Goal: Task Accomplishment & Management: Use online tool/utility

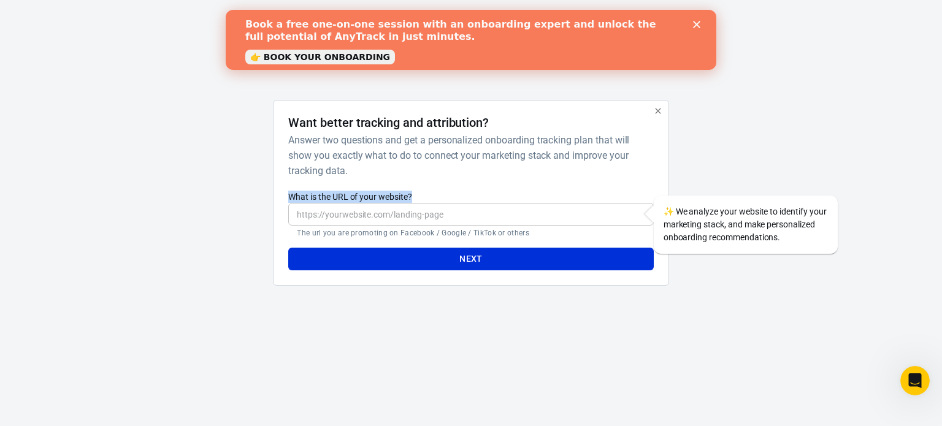
drag, startPoint x: 289, startPoint y: 193, endPoint x: 413, endPoint y: 213, distance: 125.5
click at [412, 203] on div "What is the URL of your website? ​ The url you are promoting on Facebook / Goog…" at bounding box center [470, 214] width 365 height 47
click at [440, 213] on input "What is the URL of your website?" at bounding box center [470, 214] width 365 height 23
paste input "[DOMAIN_NAME][URL]"
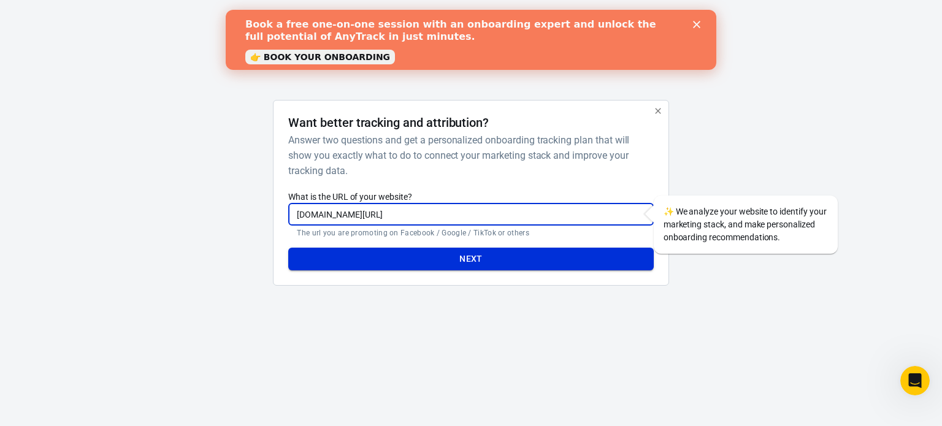
type input "[DOMAIN_NAME][URL]"
click at [447, 253] on button "Next" at bounding box center [470, 259] width 365 height 23
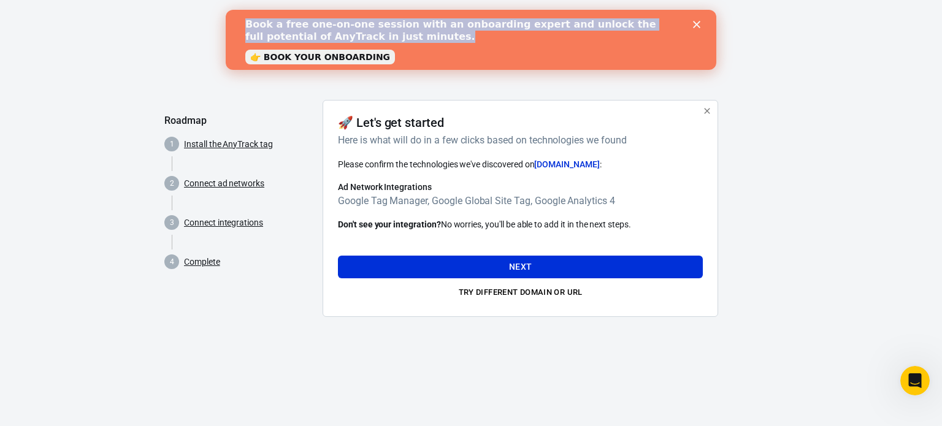
drag, startPoint x: 245, startPoint y: 28, endPoint x: 355, endPoint y: 42, distance: 110.6
click at [355, 42] on b "Book a free one-on-one session with an onboarding expert and unlock the full po…" at bounding box center [450, 30] width 411 height 24
click at [418, 44] on div "Book a free one-on-one session with an onboarding expert and unlock the full po…" at bounding box center [466, 31] width 442 height 32
copy b "Book a free one-on-one session with an onboarding expert and unlock the full po…"
click at [697, 18] on div "Book a free one-on-one session with an onboarding expert and unlock the full po…" at bounding box center [471, 40] width 491 height 50
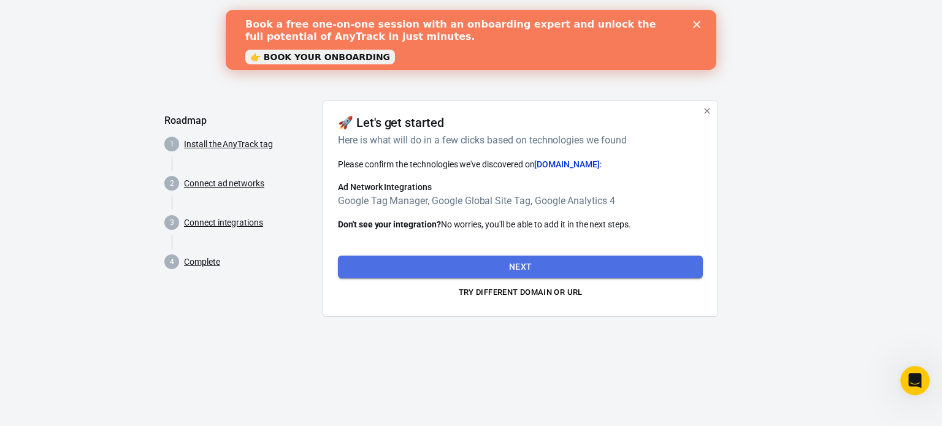
click at [550, 258] on button "Next" at bounding box center [520, 267] width 365 height 23
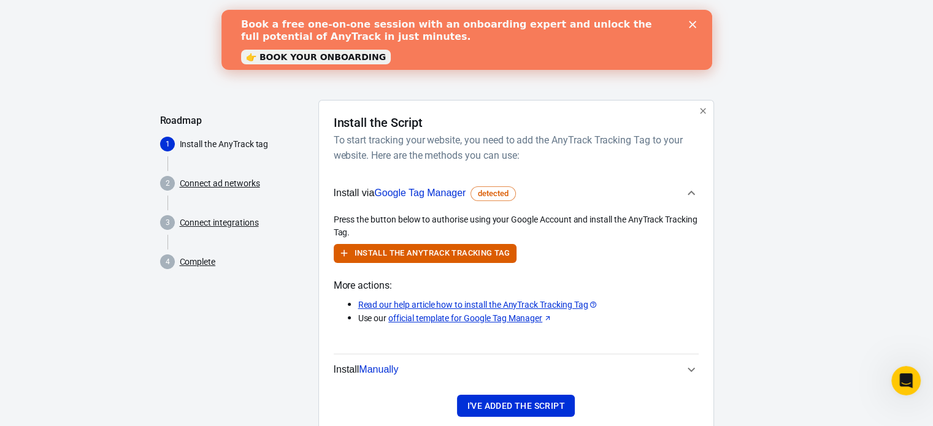
scroll to position [35, 0]
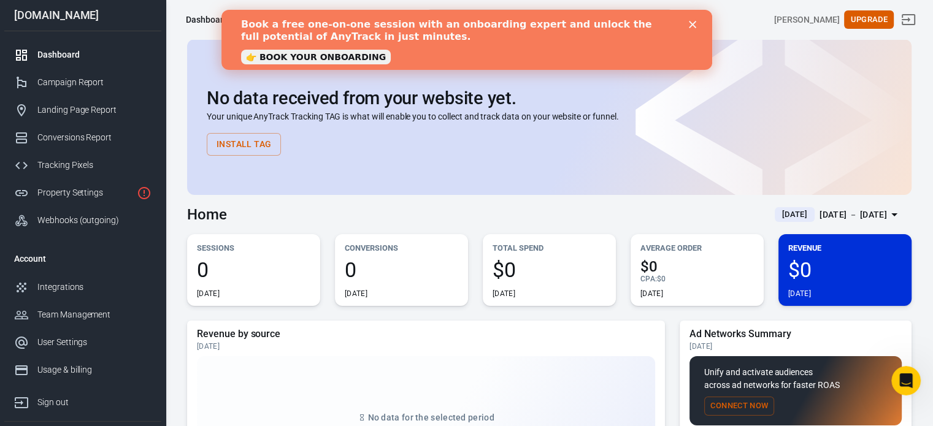
click at [693, 21] on icon "Close" at bounding box center [691, 24] width 7 height 7
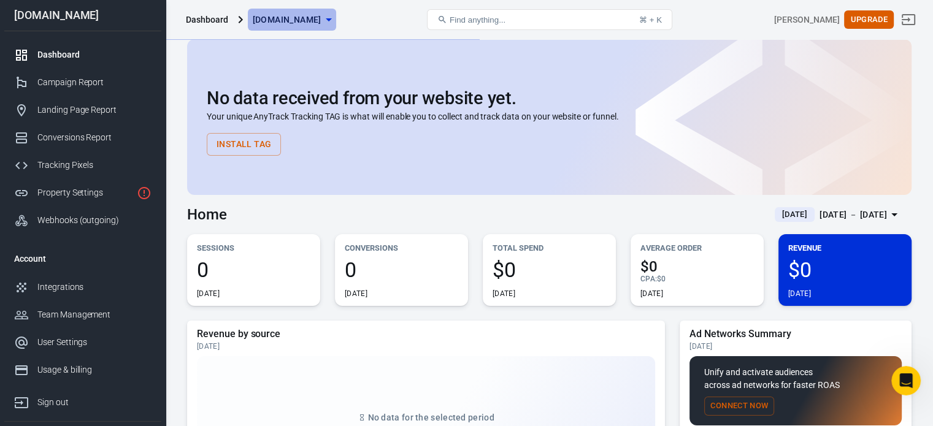
click at [336, 24] on icon "button" at bounding box center [328, 19] width 15 height 15
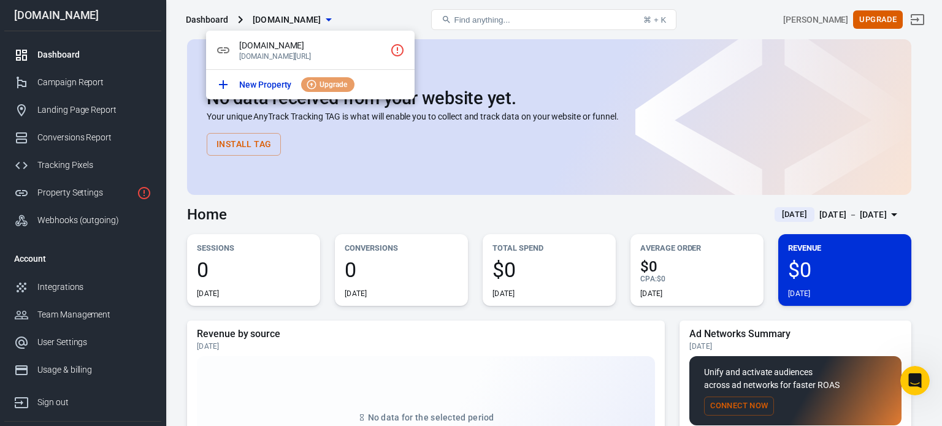
click at [363, 24] on div at bounding box center [471, 213] width 942 height 426
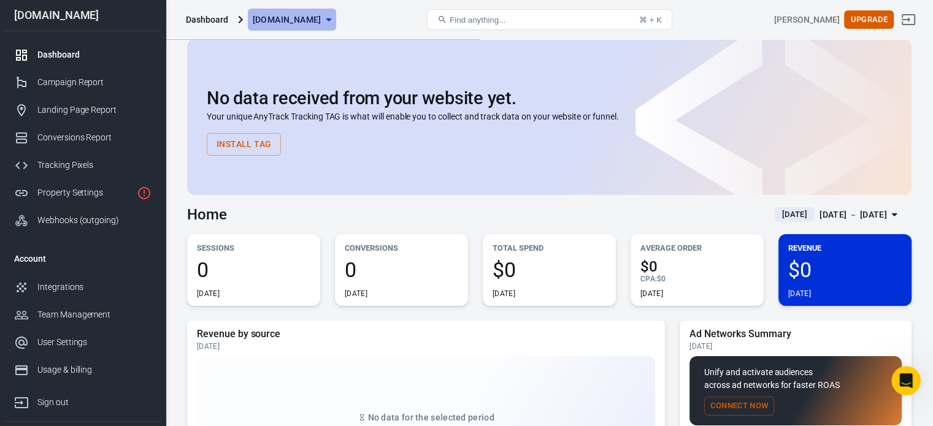
click at [336, 24] on icon "button" at bounding box center [328, 19] width 15 height 15
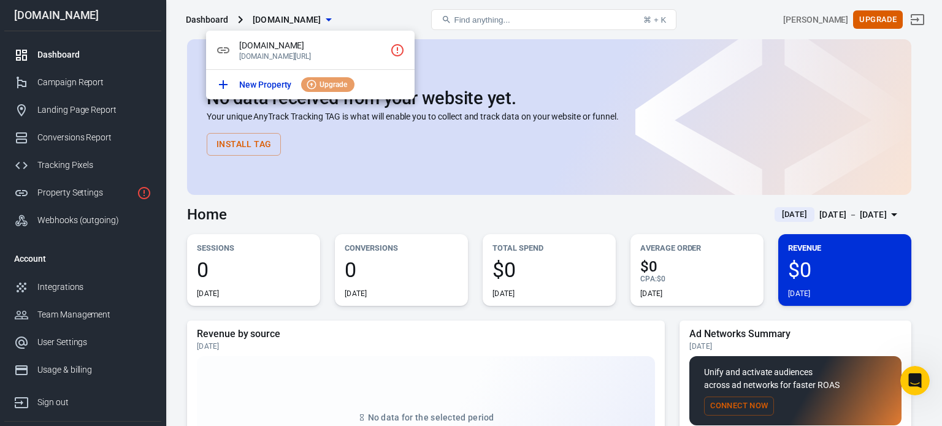
click at [304, 139] on div at bounding box center [471, 213] width 942 height 426
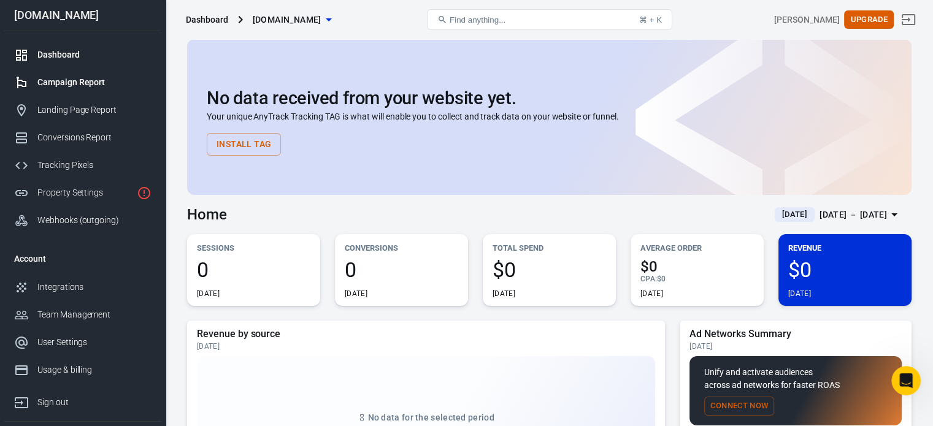
click at [84, 80] on div "Campaign Report" at bounding box center [94, 82] width 114 height 13
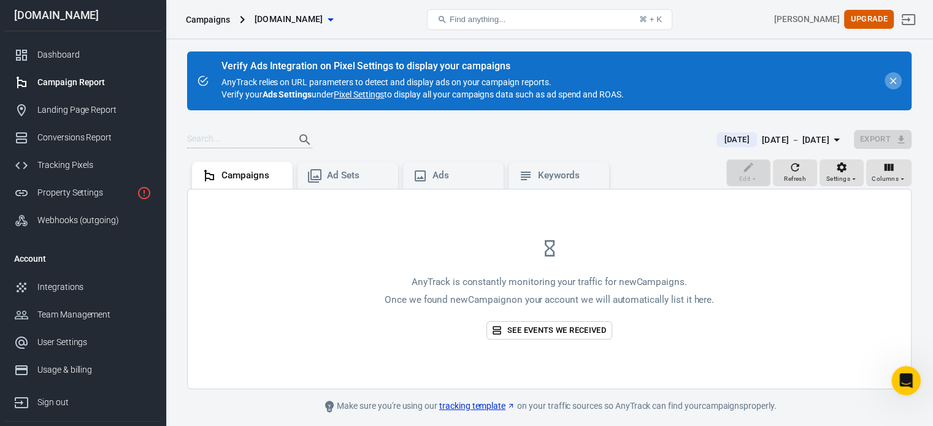
click at [890, 80] on icon "close" at bounding box center [892, 80] width 11 height 11
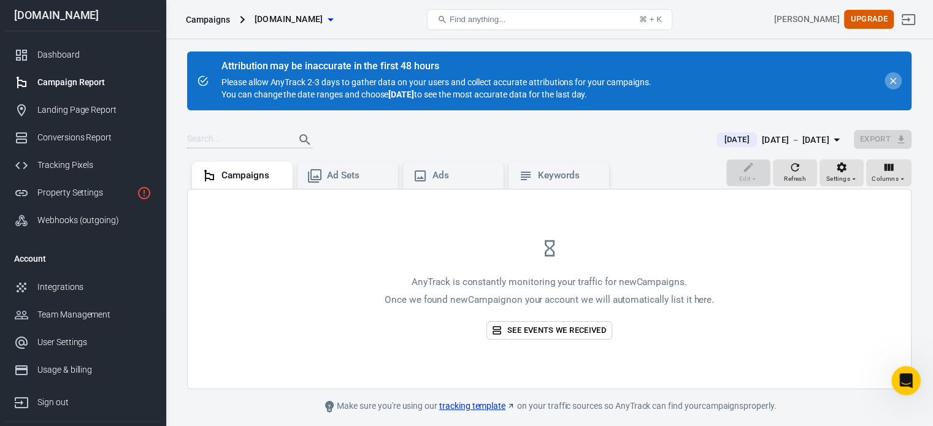
click at [890, 85] on icon "close" at bounding box center [892, 80] width 11 height 11
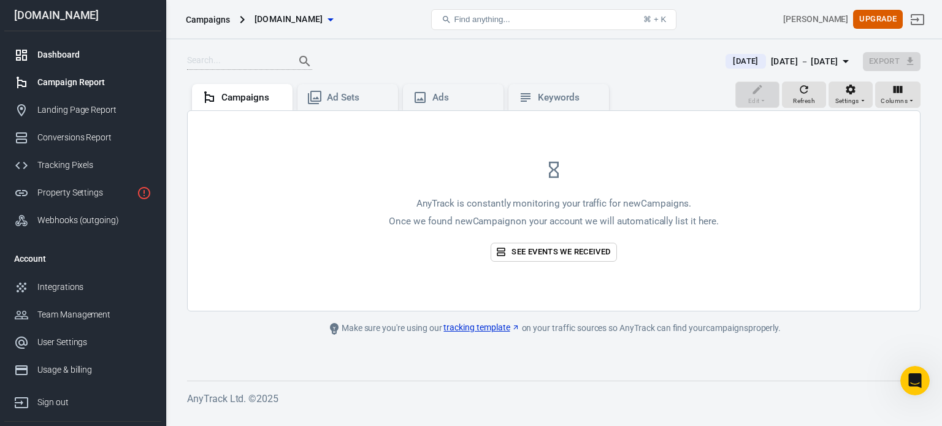
click at [59, 58] on div "Dashboard" at bounding box center [94, 54] width 114 height 13
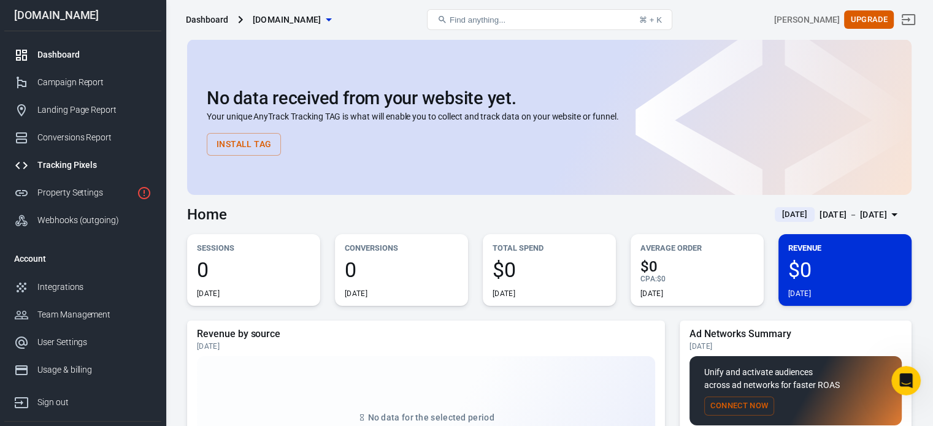
click at [60, 174] on link "Tracking Pixels" at bounding box center [82, 165] width 157 height 28
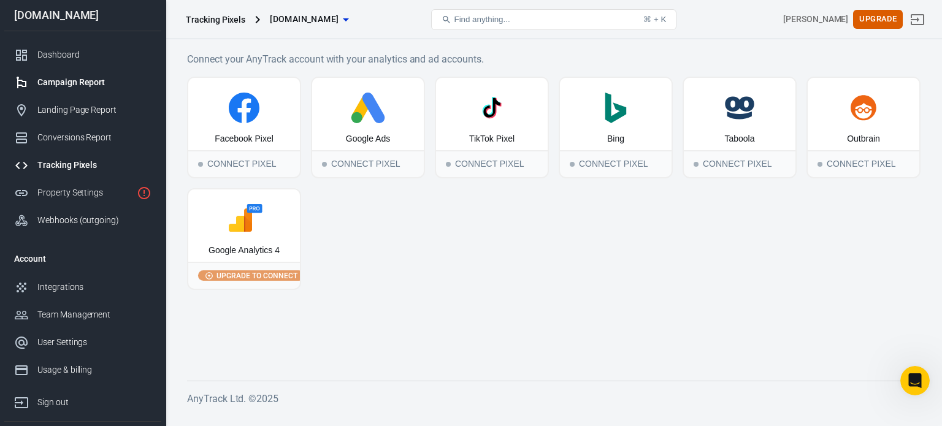
click at [77, 82] on div "Campaign Report" at bounding box center [94, 82] width 114 height 13
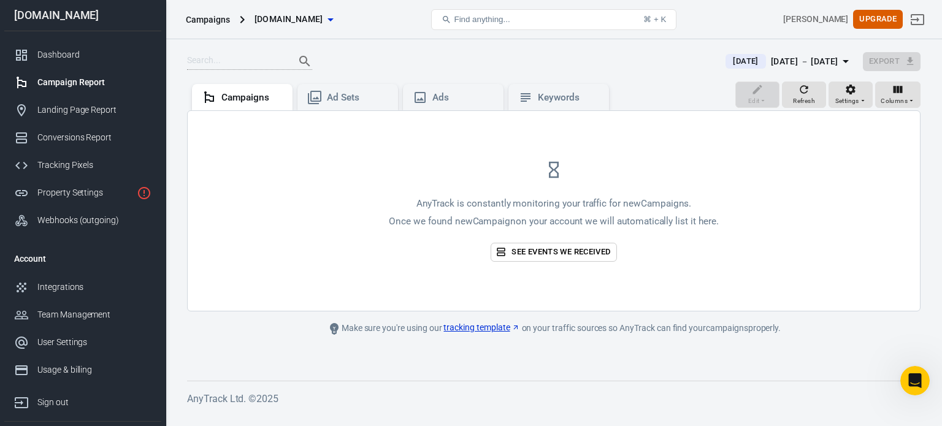
click at [547, 238] on div "AnyTrack is constantly monitoring your traffic for new Campaigns . Once we foun…" at bounding box center [553, 229] width 329 height 64
click at [549, 255] on link "See events we received" at bounding box center [554, 252] width 126 height 19
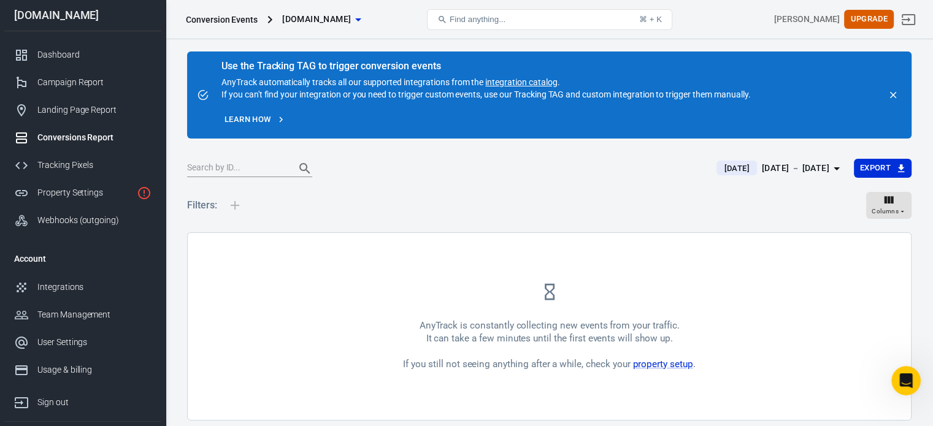
click at [243, 203] on div at bounding box center [235, 205] width 26 height 39
click at [238, 205] on div at bounding box center [235, 205] width 26 height 39
click at [239, 205] on div at bounding box center [235, 205] width 26 height 39
click at [226, 10] on div "Conversion Events [DOMAIN_NAME]" at bounding box center [301, 19] width 241 height 29
click at [234, 25] on div "Conversion Events" at bounding box center [222, 19] width 72 height 12
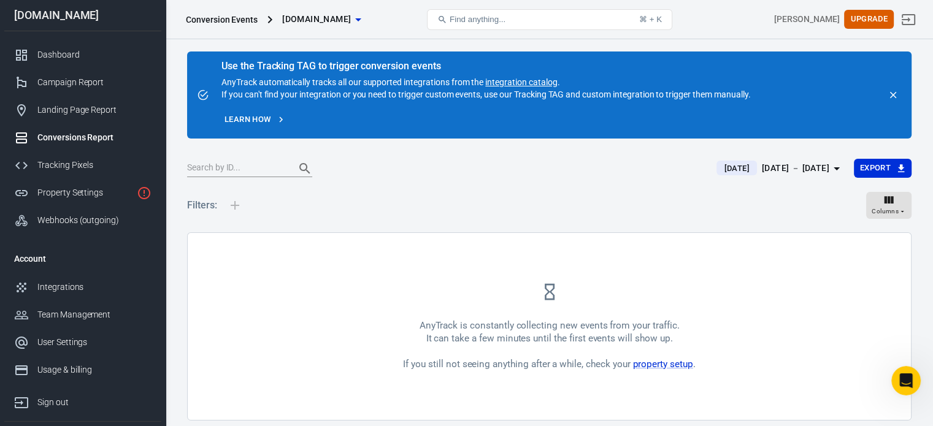
click at [234, 20] on div "Conversion Events" at bounding box center [222, 19] width 72 height 12
click at [67, 61] on link "Dashboard" at bounding box center [82, 55] width 157 height 28
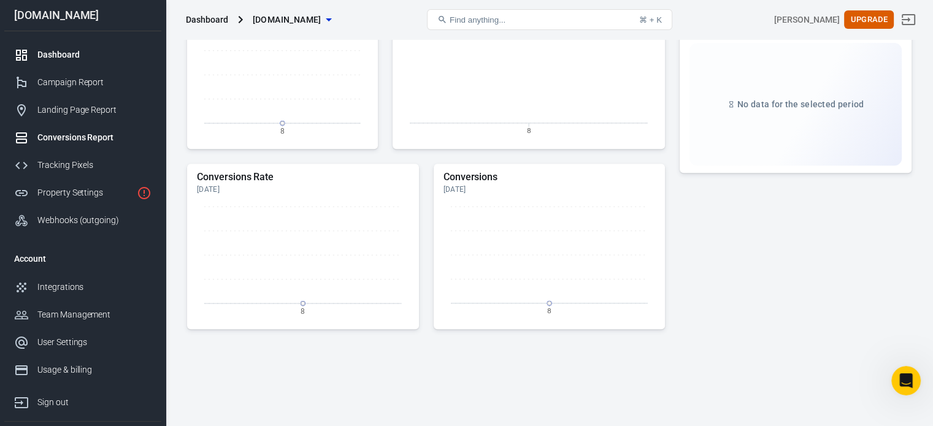
scroll to position [505, 0]
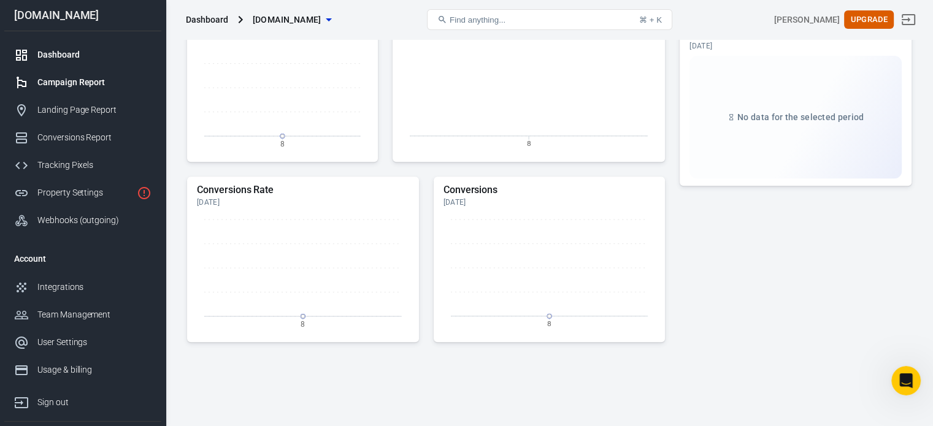
click at [76, 83] on div "Campaign Report" at bounding box center [94, 82] width 114 height 13
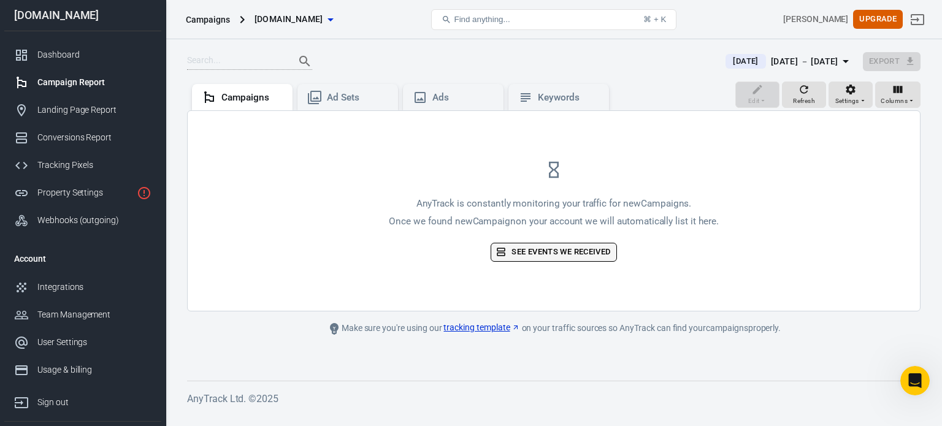
click at [539, 252] on link "See events we received" at bounding box center [554, 252] width 126 height 19
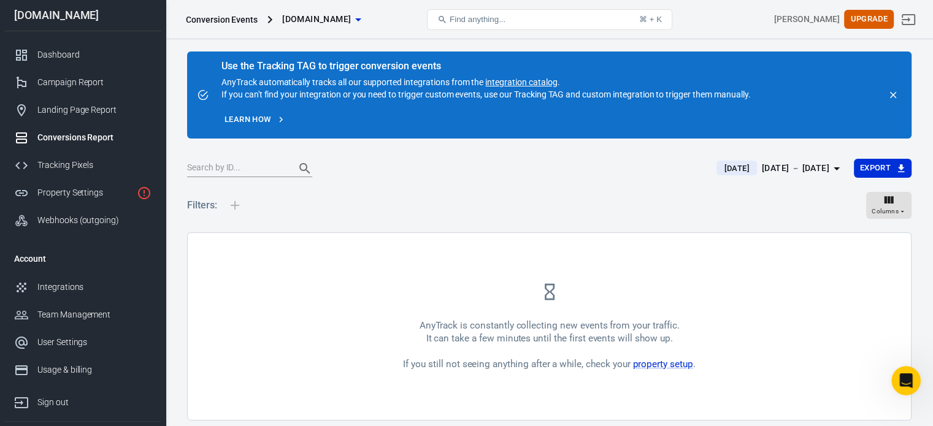
click at [77, 139] on div "Conversions Report" at bounding box center [94, 137] width 114 height 13
click at [892, 205] on icon "button" at bounding box center [889, 200] width 12 height 12
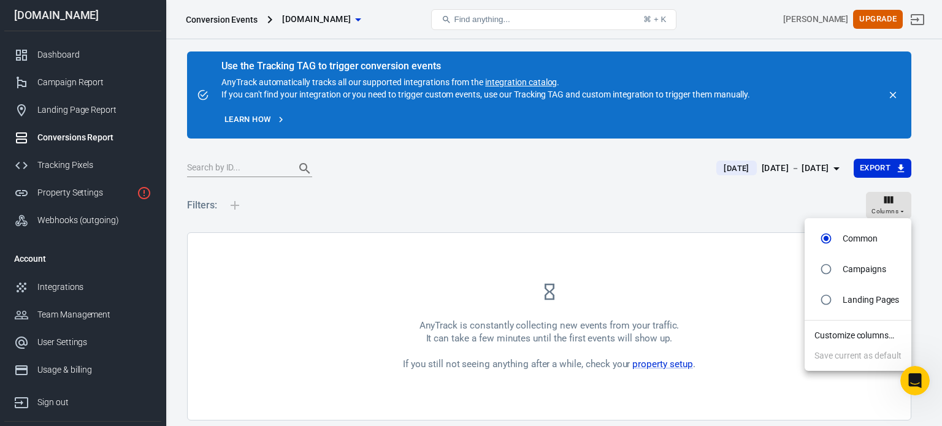
click at [894, 201] on div at bounding box center [471, 213] width 942 height 426
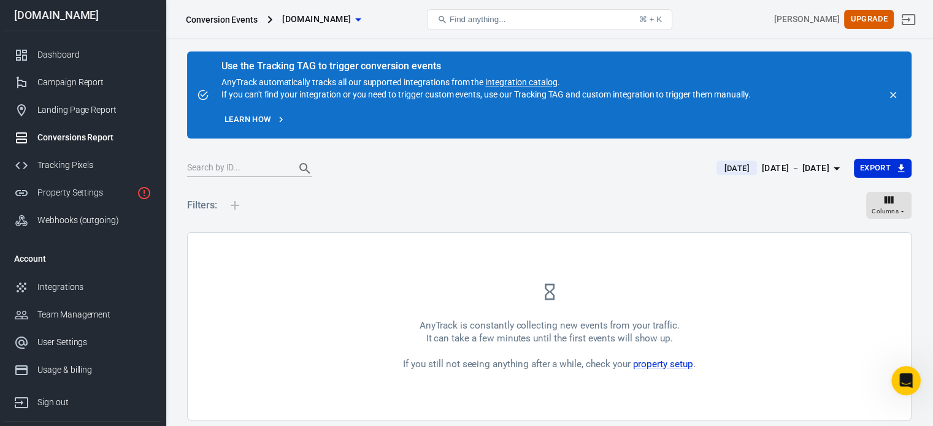
click at [892, 93] on icon "close" at bounding box center [892, 95] width 11 height 11
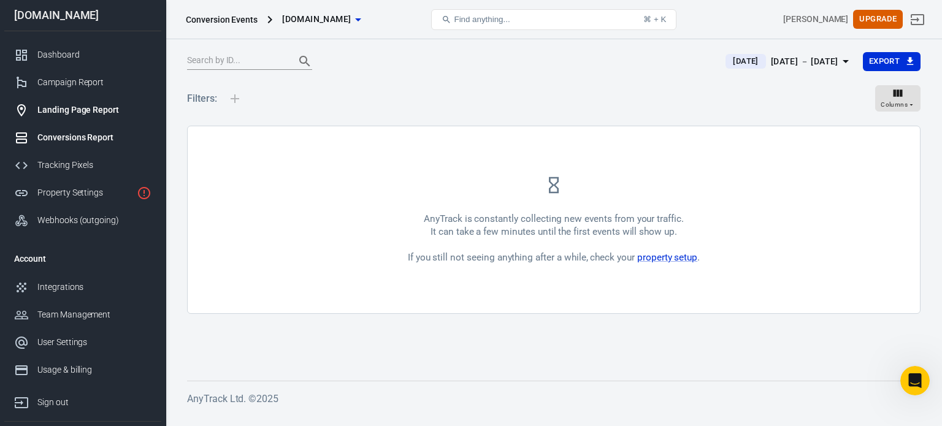
click at [78, 110] on div "Landing Page Report" at bounding box center [94, 110] width 114 height 13
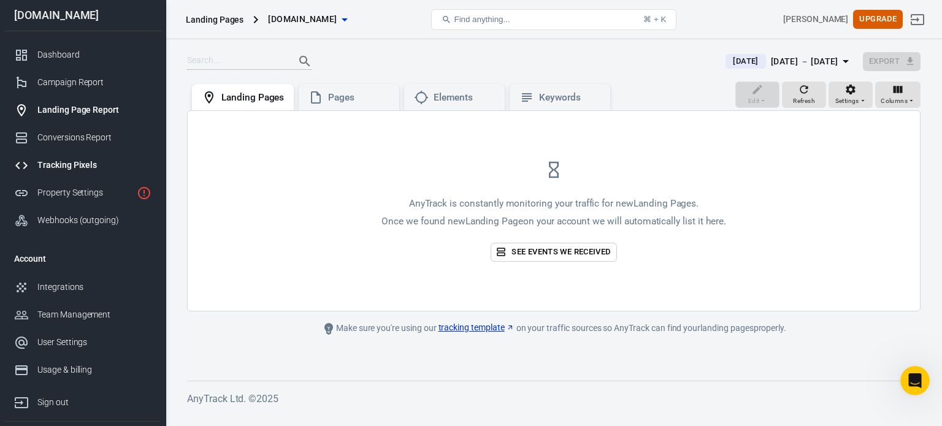
click at [75, 171] on div "Tracking Pixels" at bounding box center [94, 165] width 114 height 13
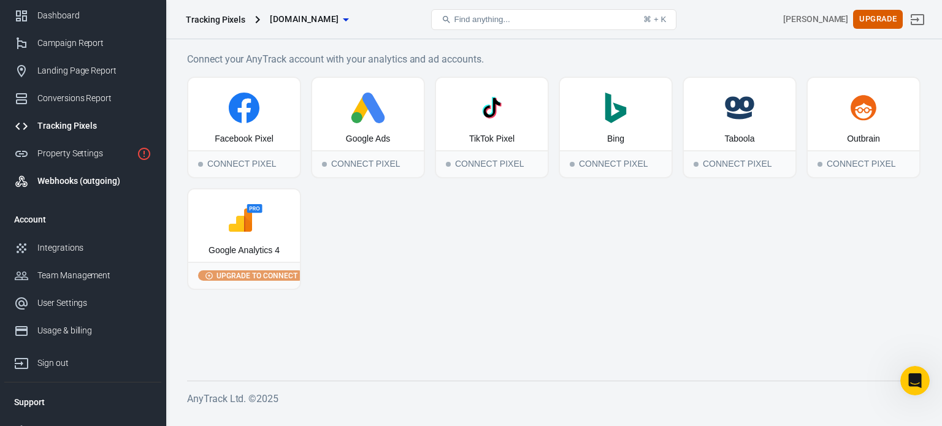
scroll to position [57, 0]
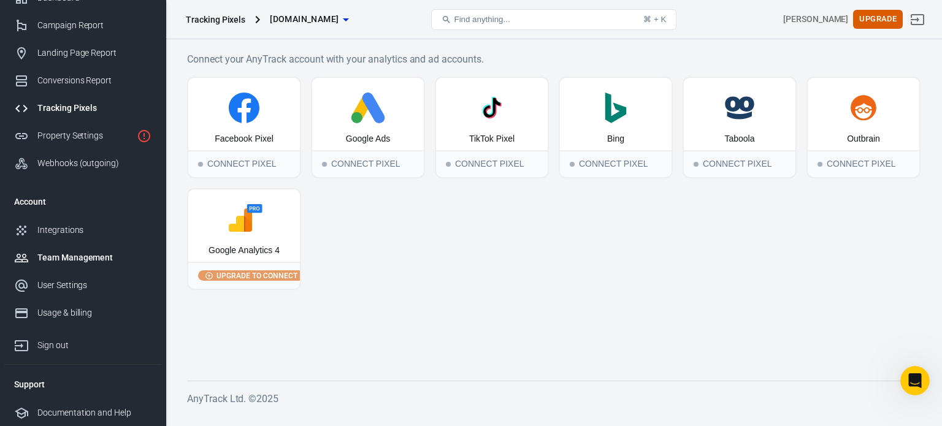
click at [74, 258] on div "Team Management" at bounding box center [94, 257] width 114 height 13
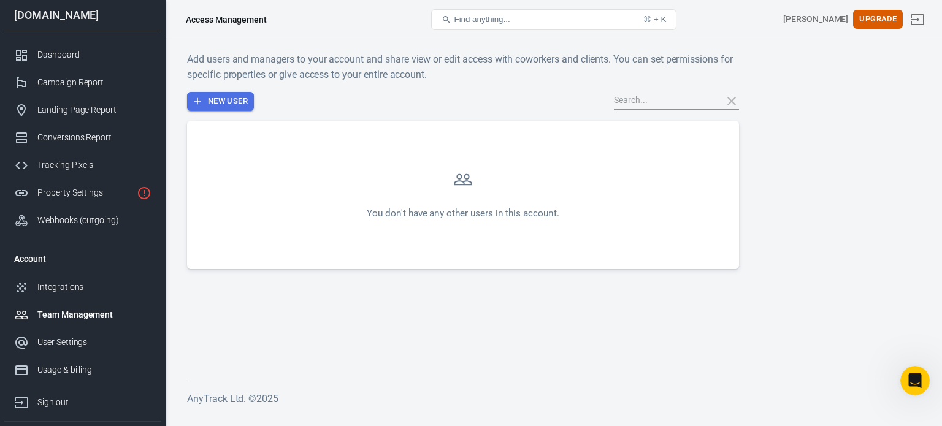
click at [234, 93] on button "New User" at bounding box center [220, 101] width 67 height 19
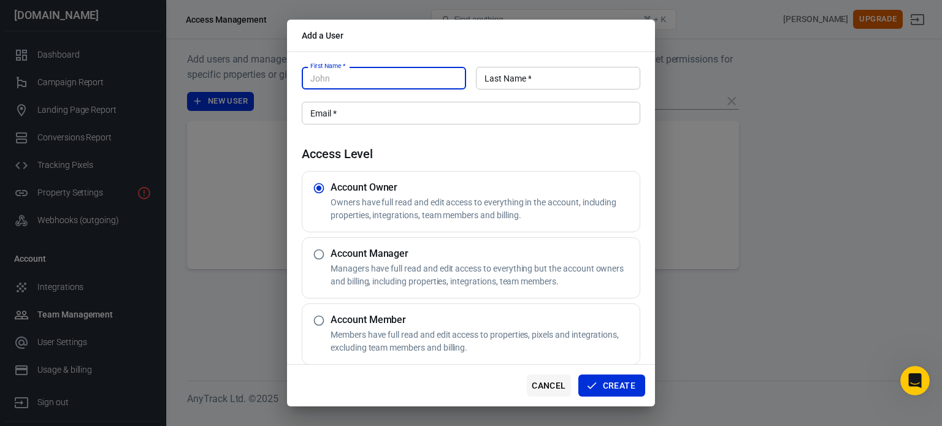
click at [559, 382] on button "Cancel" at bounding box center [549, 386] width 44 height 23
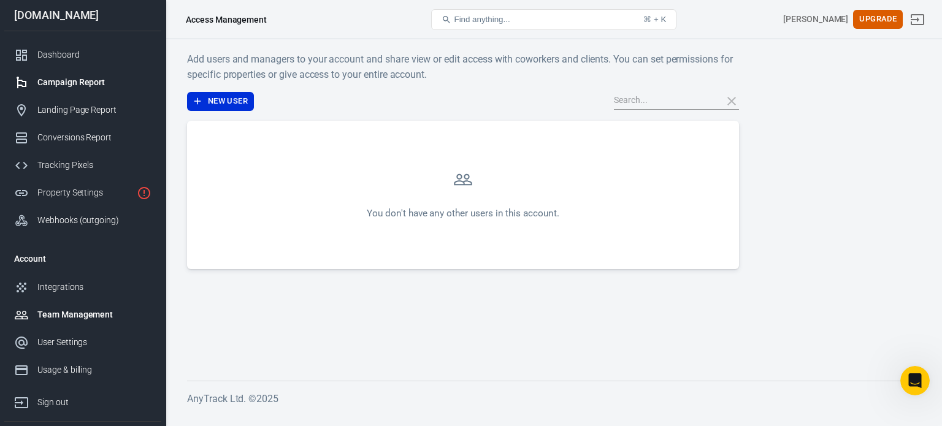
click at [76, 77] on div "Campaign Report" at bounding box center [94, 82] width 114 height 13
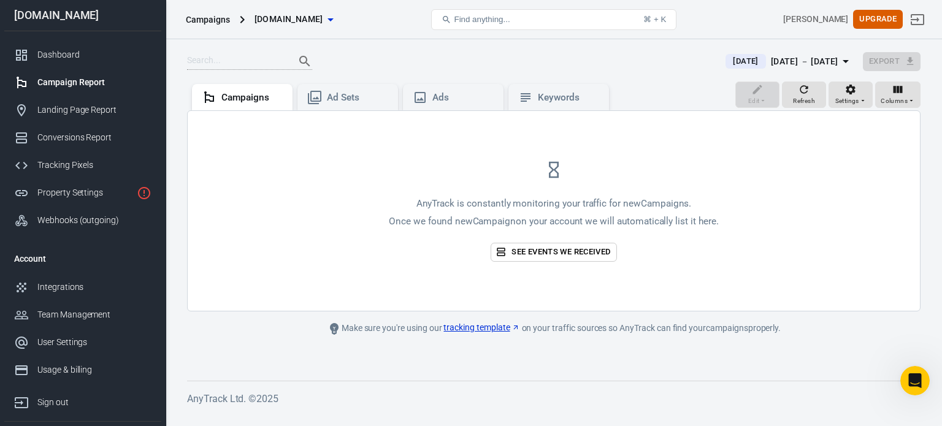
click at [769, 102] on div "Edit Refresh Settings Columns" at bounding box center [827, 96] width 185 height 29
click at [859, 93] on div "Settings" at bounding box center [850, 94] width 31 height 23
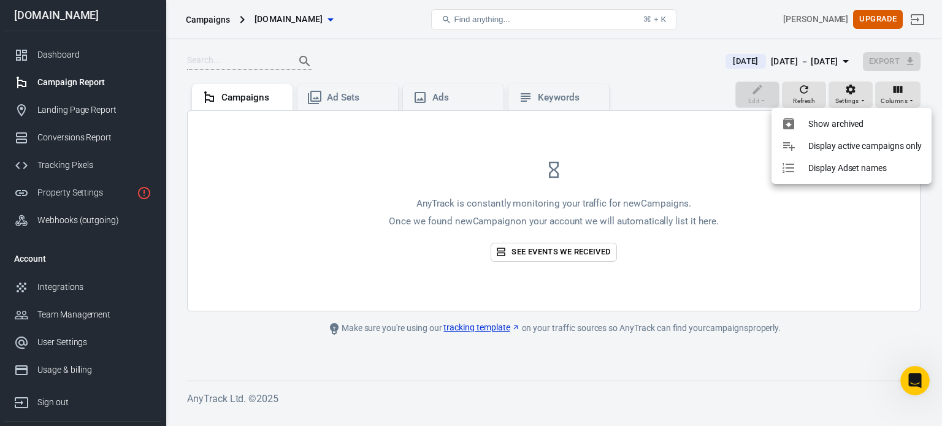
click at [618, 272] on div at bounding box center [471, 213] width 942 height 426
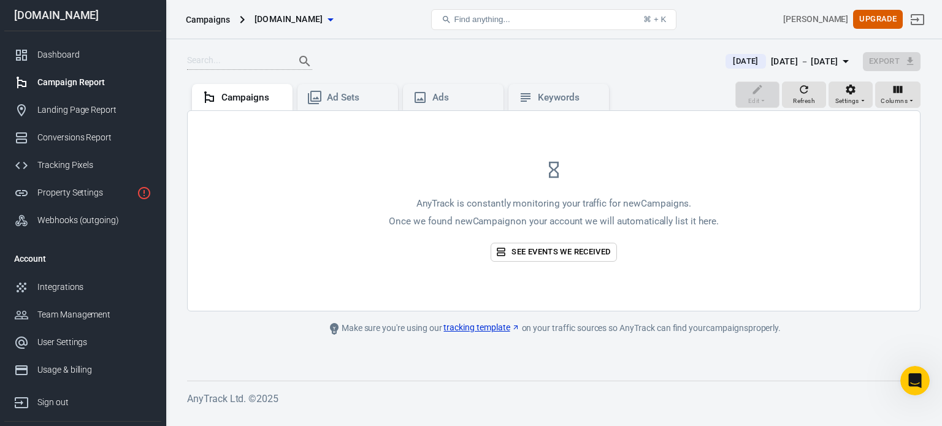
click at [465, 330] on link "tracking template" at bounding box center [481, 327] width 76 height 13
click at [921, 379] on icon "Open Intercom Messenger" at bounding box center [913, 379] width 20 height 20
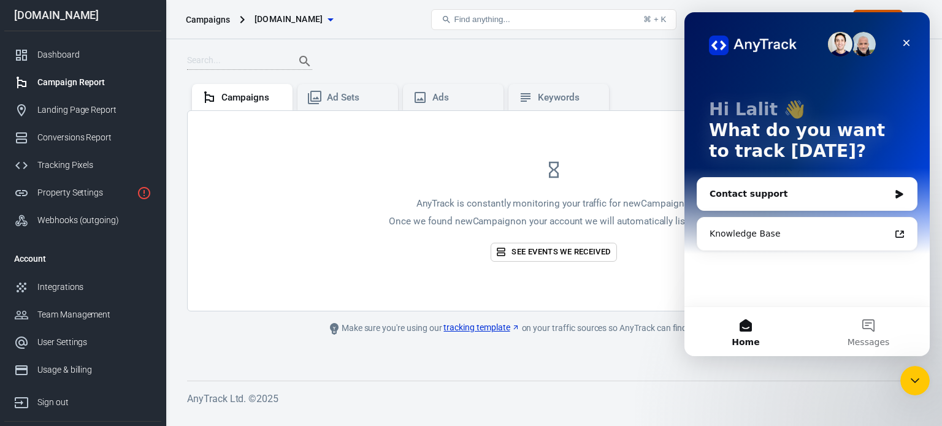
click at [757, 198] on div "Contact support" at bounding box center [800, 194] width 180 height 13
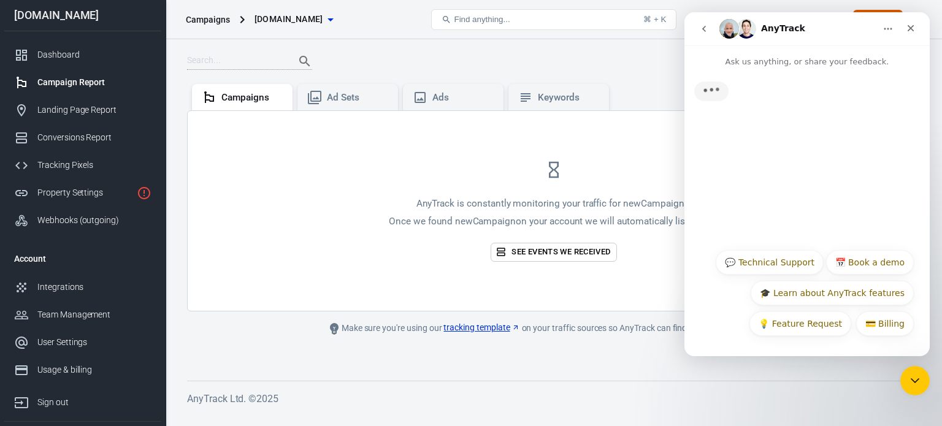
click at [701, 23] on button "go back" at bounding box center [703, 28] width 23 height 23
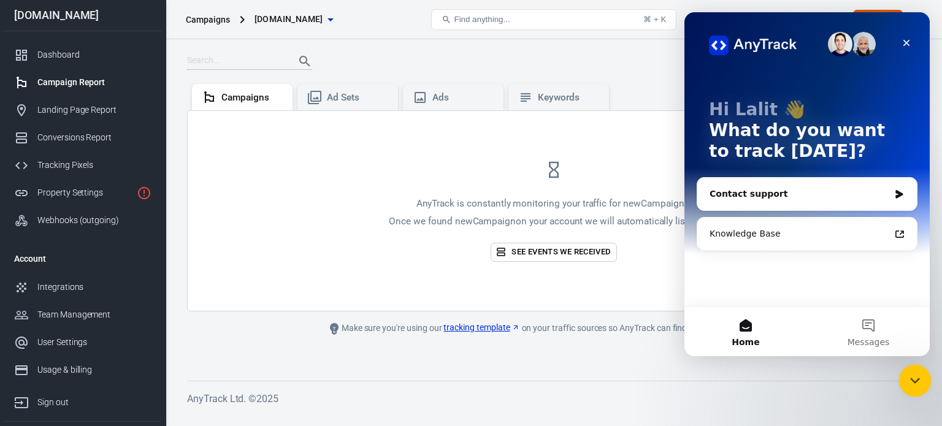
click at [916, 375] on icon "Close Intercom Messenger" at bounding box center [913, 379] width 15 height 15
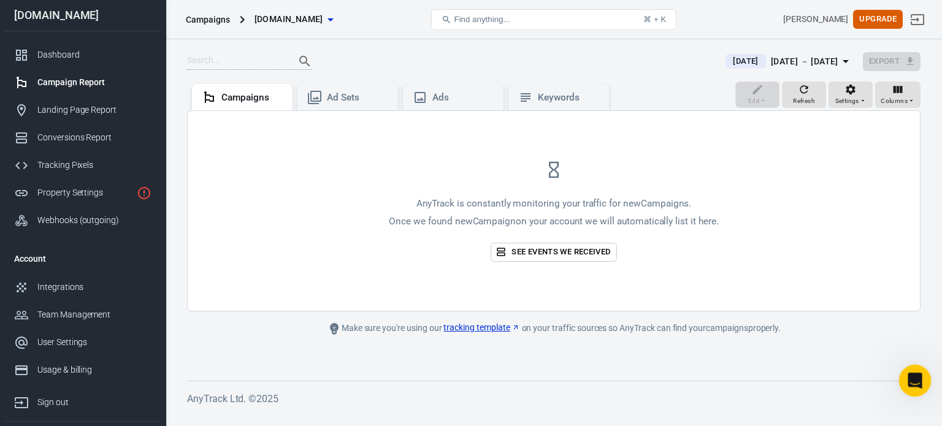
click at [914, 380] on icon "Open Intercom Messenger" at bounding box center [913, 379] width 9 height 10
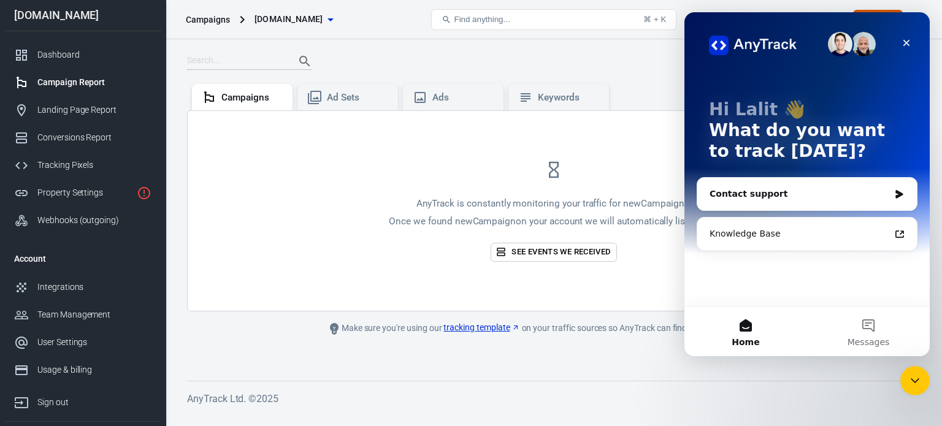
click at [777, 195] on div "Contact support" at bounding box center [800, 194] width 180 height 13
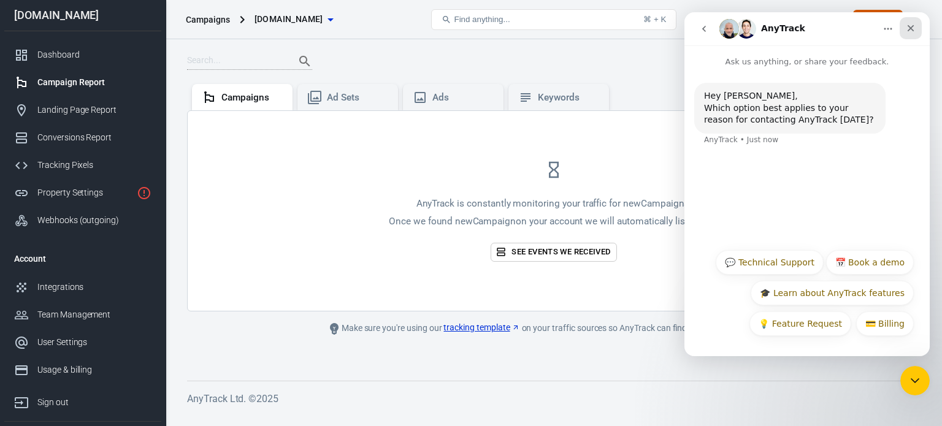
click at [912, 33] on icon "Close" at bounding box center [911, 28] width 10 height 10
